Goal: Transaction & Acquisition: Purchase product/service

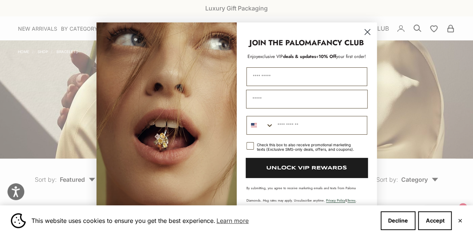
drag, startPoint x: 361, startPoint y: 36, endPoint x: 368, endPoint y: 29, distance: 10.3
click at [368, 29] on icon "Close dialog" at bounding box center [367, 31] width 13 height 13
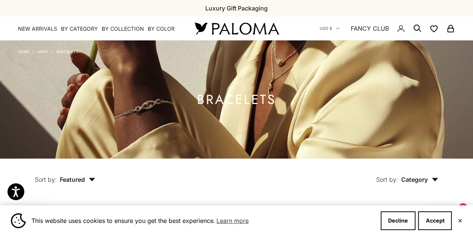
click at [368, 29] on div "Close dialog JOIN THE PALOMA FANCY CLUB Enjoy exclusive VIP deals & updates + 1…" at bounding box center [236, 118] width 295 height 206
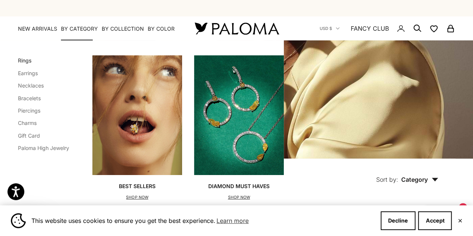
click at [24, 58] on link "Rings" at bounding box center [24, 60] width 13 height 6
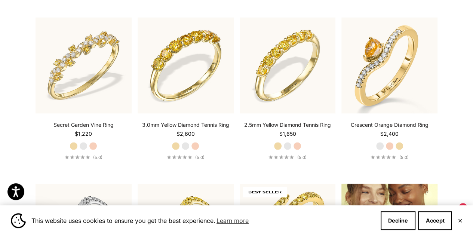
scroll to position [703, 0]
click at [95, 145] on label "Rose Gold" at bounding box center [93, 146] width 8 height 8
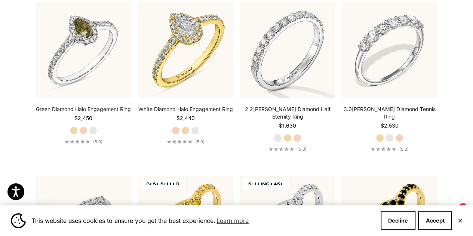
scroll to position [1392, 0]
